Goal: Information Seeking & Learning: Learn about a topic

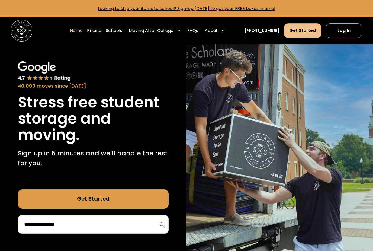
click at [302, 30] on link "Get Started" at bounding box center [303, 30] width 38 height 15
click at [101, 28] on link "Pricing" at bounding box center [94, 30] width 14 height 15
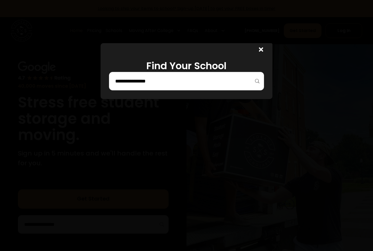
click at [204, 85] on input "search" at bounding box center [186, 80] width 143 height 9
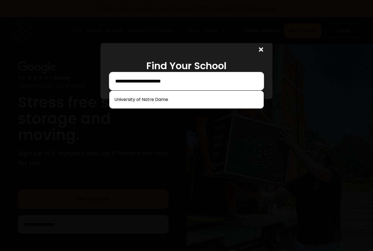
type input "**********"
click at [183, 104] on link at bounding box center [186, 100] width 149 height 12
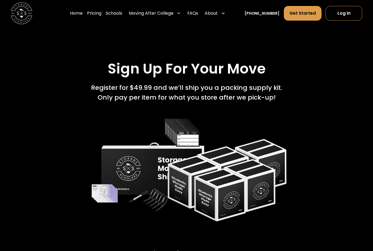
scroll to position [720, 0]
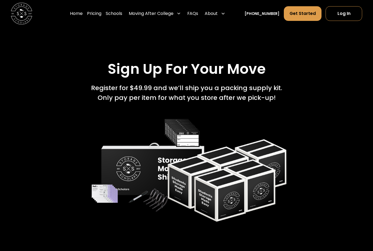
click at [218, 15] on div "About" at bounding box center [211, 13] width 13 height 7
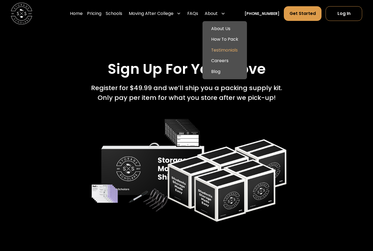
click at [240, 51] on link "Testimonials" at bounding box center [225, 50] width 40 height 11
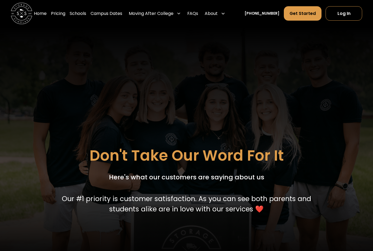
click at [227, 15] on div "About" at bounding box center [215, 13] width 25 height 15
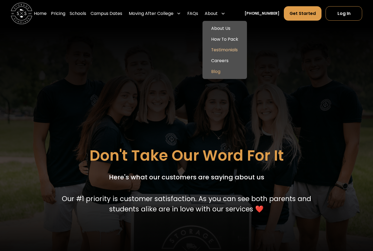
click at [228, 75] on link "Blog" at bounding box center [225, 71] width 40 height 11
click at [65, 14] on link "Pricing" at bounding box center [58, 13] width 14 height 15
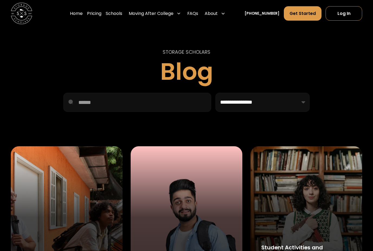
scroll to position [76, 0]
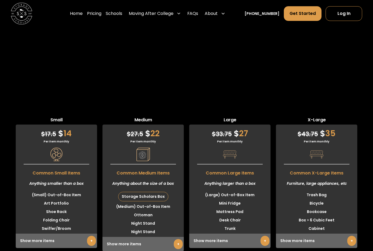
click at [261, 236] on link "+" at bounding box center [265, 241] width 9 height 10
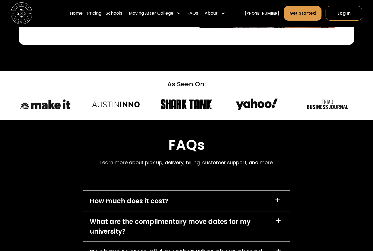
scroll to position [2297, 0]
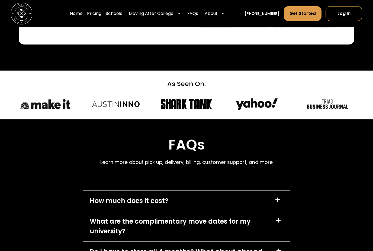
click at [276, 196] on div "+" at bounding box center [278, 200] width 6 height 9
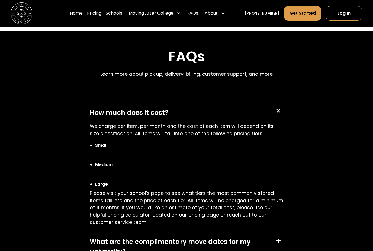
scroll to position [2385, 0]
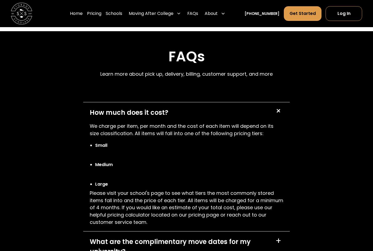
click at [272, 231] on div "What are the complimentary move dates for my university? +" at bounding box center [186, 246] width 207 height 30
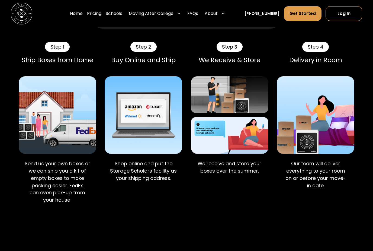
scroll to position [323, 0]
click at [99, 15] on link "Pricing" at bounding box center [94, 13] width 14 height 15
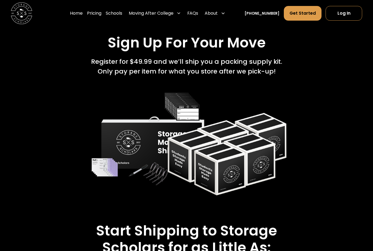
scroll to position [746, 0]
